Goal: Task Accomplishment & Management: Manage account settings

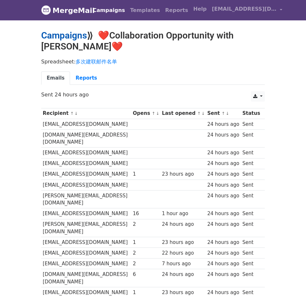
click at [75, 32] on link "Campaigns" at bounding box center [64, 35] width 46 height 11
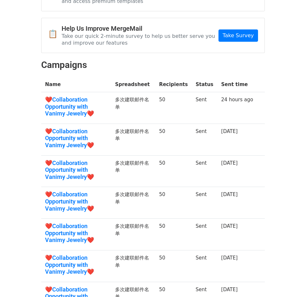
scroll to position [65, 0]
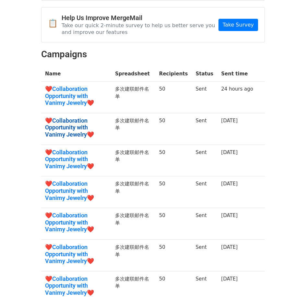
click at [75, 118] on link "❤️Collaboration Opportunity with Vanimy Jewelry❤️" at bounding box center [76, 127] width 62 height 21
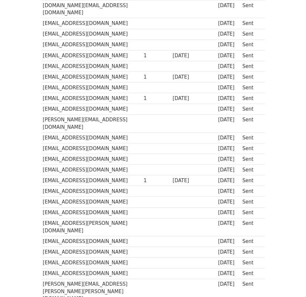
scroll to position [415, 0]
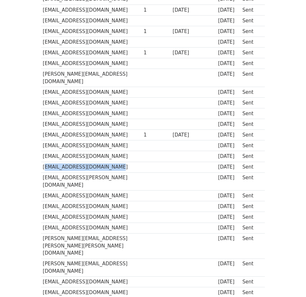
drag, startPoint x: 112, startPoint y: 137, endPoint x: 41, endPoint y: 141, distance: 71.4
click at [41, 162] on td "trinity333hollis@gmail.com" at bounding box center [91, 167] width 101 height 11
copy td "trinity333hollis@gmail.com"
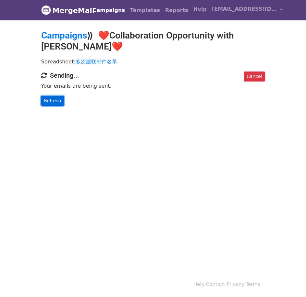
click at [52, 97] on link "Refresh" at bounding box center [52, 101] width 23 height 10
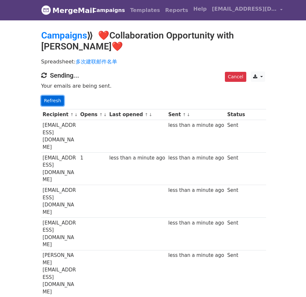
click at [51, 99] on link "Refresh" at bounding box center [52, 101] width 23 height 10
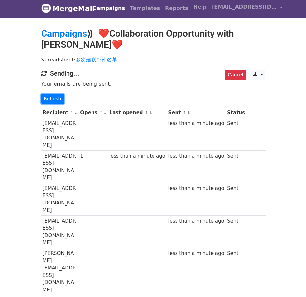
scroll to position [162, 0]
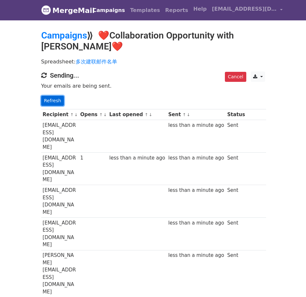
click at [41, 98] on link "Refresh" at bounding box center [52, 101] width 23 height 10
click at [49, 100] on link "Refresh" at bounding box center [52, 101] width 23 height 10
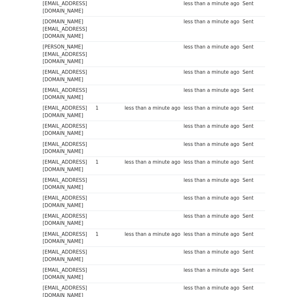
scroll to position [237, 0]
